Goal: Find specific page/section: Find specific page/section

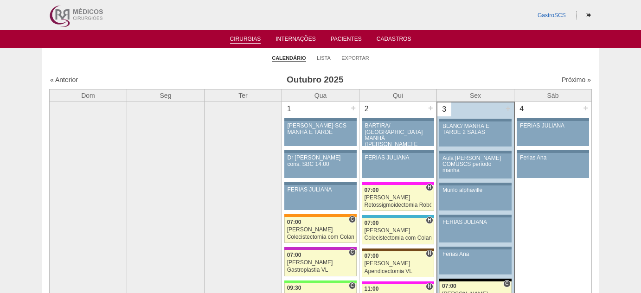
click at [334, 40] on link "Pacientes" at bounding box center [346, 40] width 31 height 9
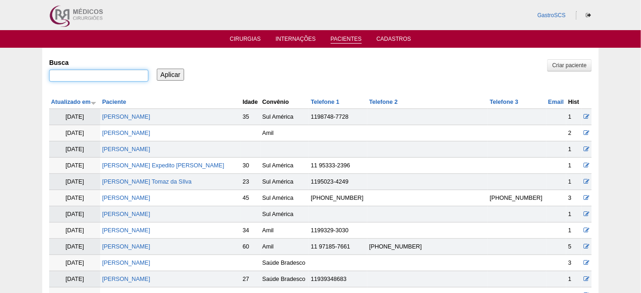
click at [121, 70] on input "Busca" at bounding box center [98, 76] width 99 height 12
paste input "CLAUDIA SANTIAGO AMARAL"
type input "CLAUDIA SANTIAGO AMARAL"
click at [171, 70] on input "Aplicar" at bounding box center [170, 75] width 27 height 12
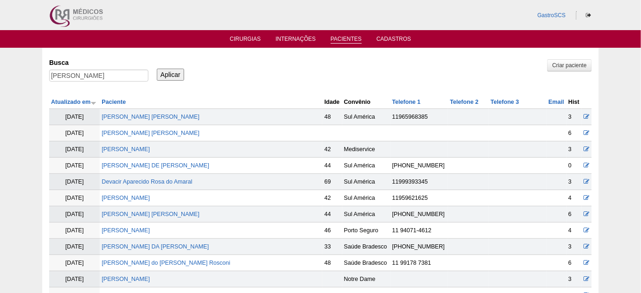
click at [182, 135] on td "Claudia Santiago de Amaral Peres" at bounding box center [211, 133] width 223 height 16
click at [183, 132] on link "[PERSON_NAME] de [PERSON_NAME]" at bounding box center [151, 133] width 98 height 6
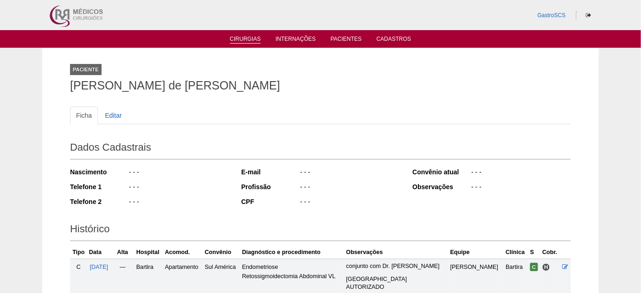
click at [254, 40] on link "Cirurgias" at bounding box center [245, 40] width 31 height 8
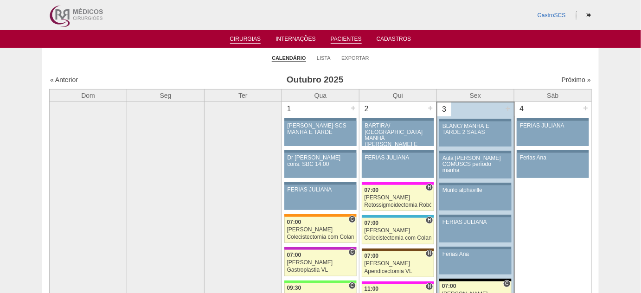
click at [355, 41] on link "Pacientes" at bounding box center [346, 40] width 31 height 8
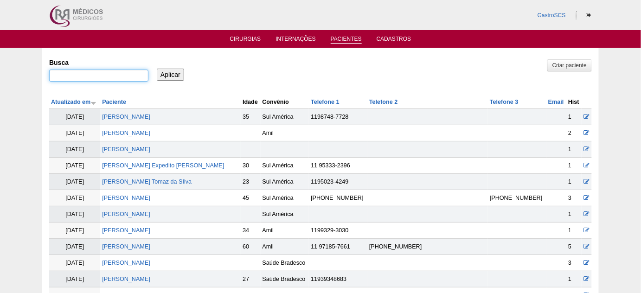
drag, startPoint x: 0, startPoint y: 0, endPoint x: 110, endPoint y: 74, distance: 132.3
click at [110, 74] on input "Busca" at bounding box center [98, 76] width 99 height 12
type input "kelli"
click at [157, 69] on input "Aplicar" at bounding box center [170, 75] width 27 height 12
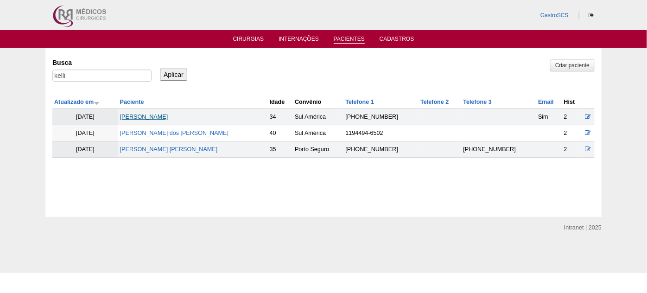
click at [168, 115] on link "[PERSON_NAME]" at bounding box center [144, 117] width 48 height 6
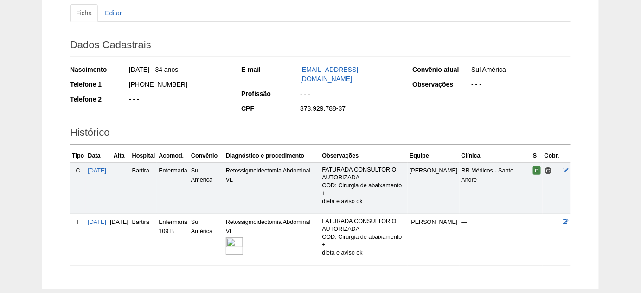
scroll to position [126, 0]
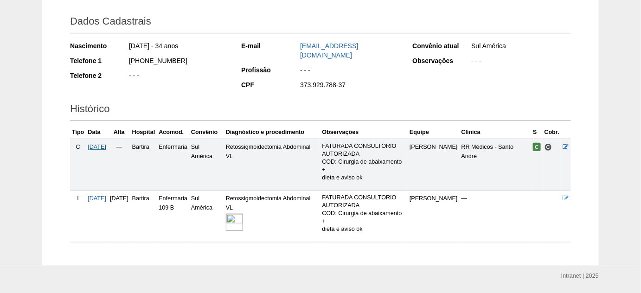
click at [101, 144] on span "25/08/2025" at bounding box center [97, 147] width 19 height 6
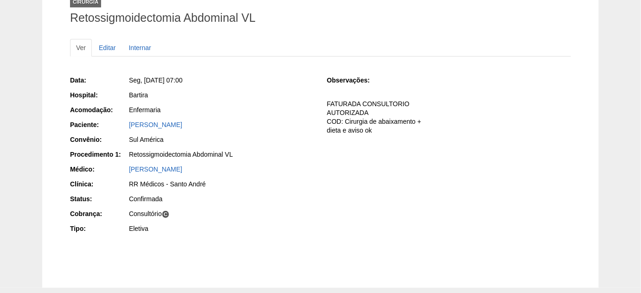
scroll to position [84, 0]
